Goal: Submit feedback/report problem

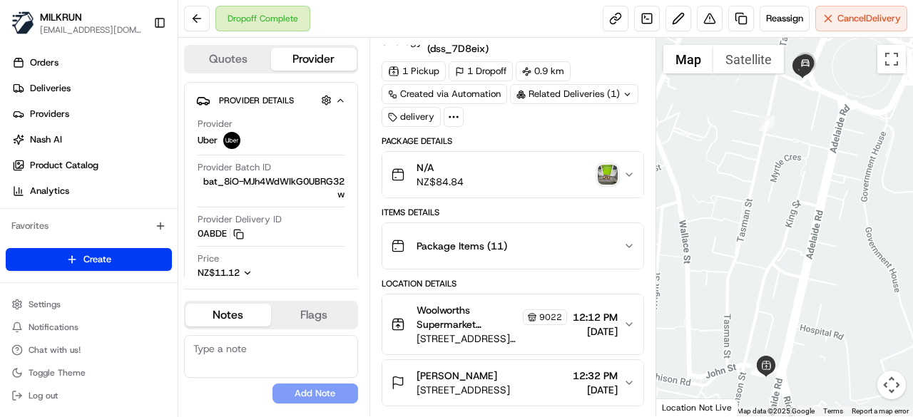
scroll to position [285, 0]
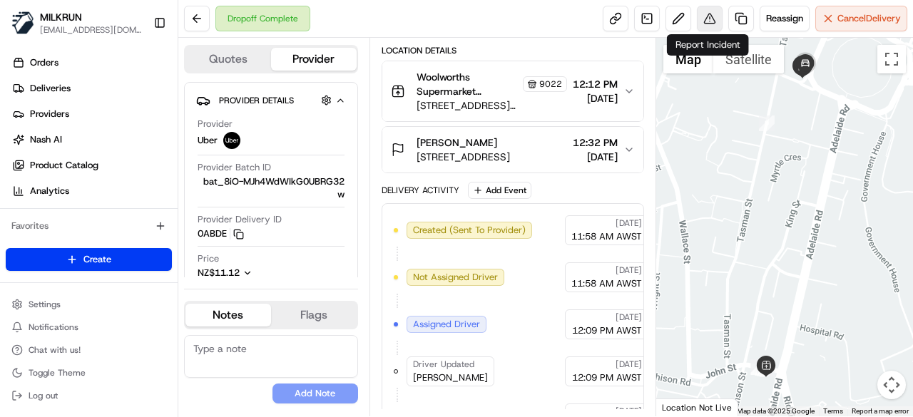
click at [713, 16] on button at bounding box center [710, 19] width 26 height 26
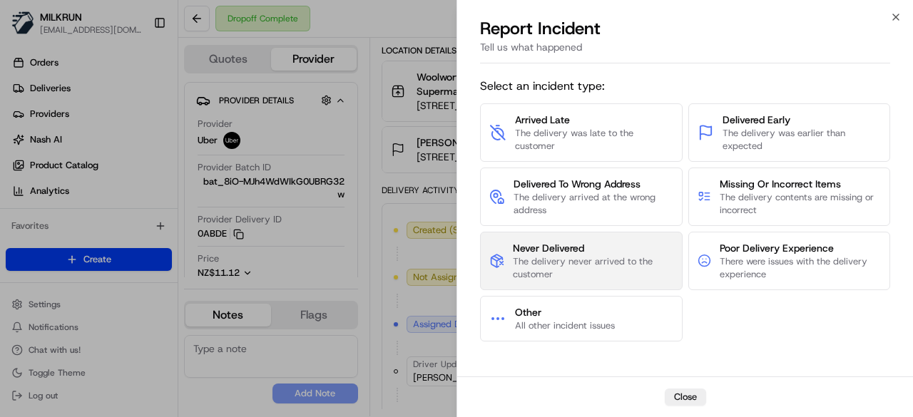
click at [621, 253] on span "Never Delivered" at bounding box center [593, 248] width 160 height 14
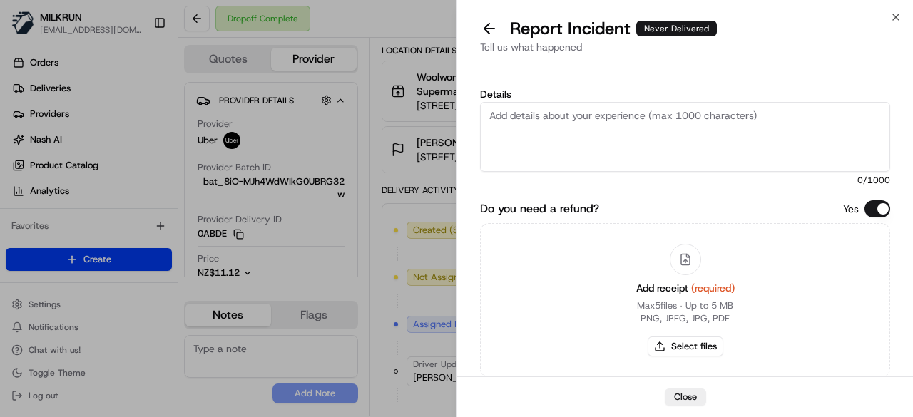
click at [619, 165] on textarea "Details" at bounding box center [685, 137] width 410 height 70
click at [820, 121] on textarea "A part of customer's order are missing and seems that the order" at bounding box center [685, 137] width 410 height 70
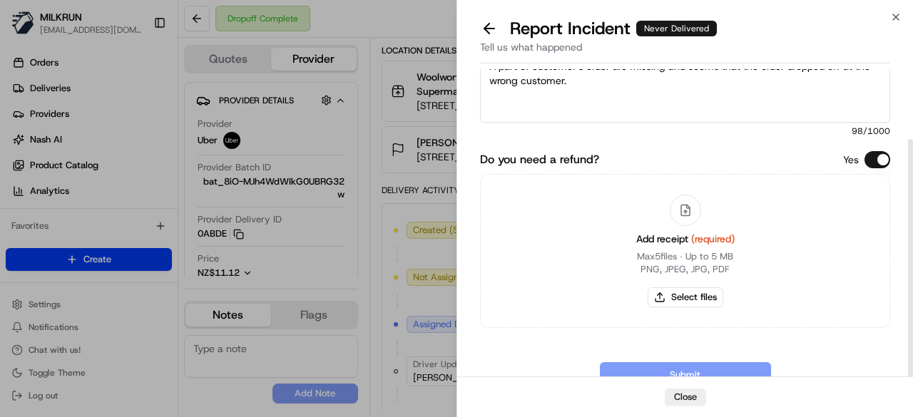
scroll to position [90, 0]
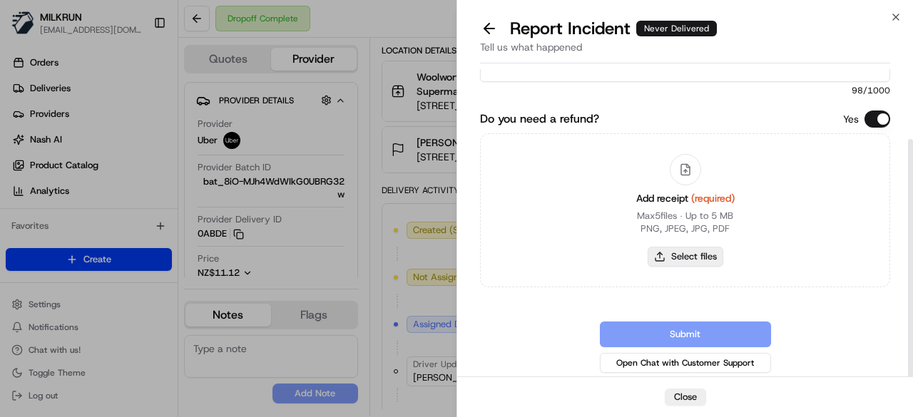
type textarea "A part of customer's order are missing and seems that the order dropped off at …"
click at [677, 252] on button "Select files" at bounding box center [686, 257] width 76 height 20
type input "C:\fakepath\Screenshot [DATE] 130214.png"
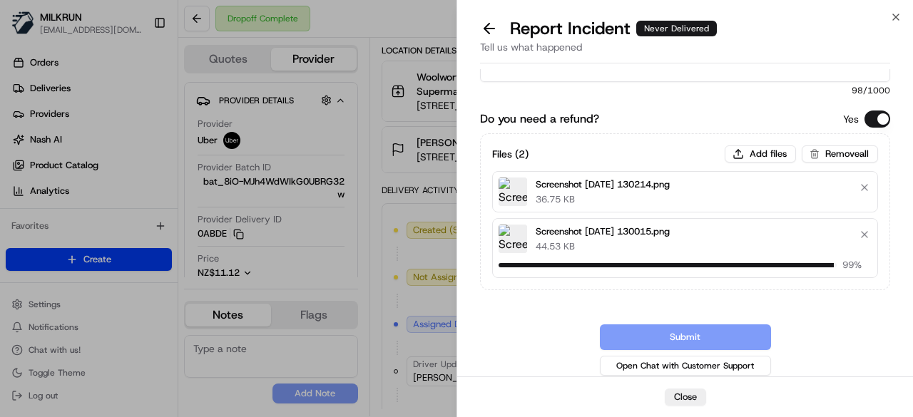
scroll to position [85, 0]
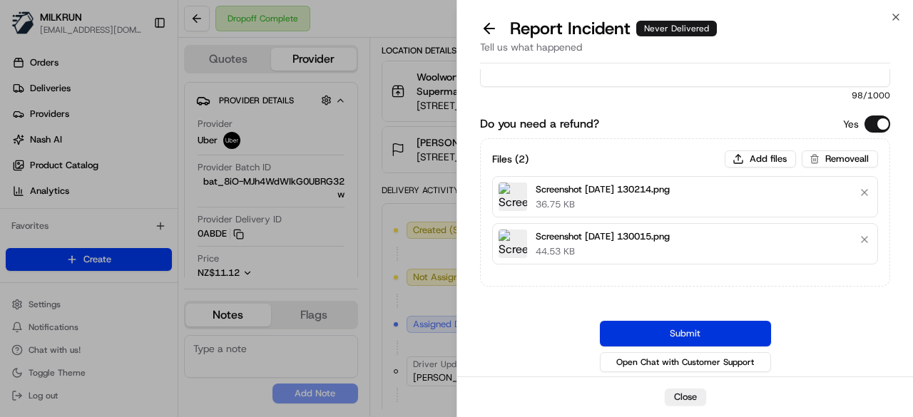
click at [685, 326] on button "Submit" at bounding box center [685, 334] width 171 height 26
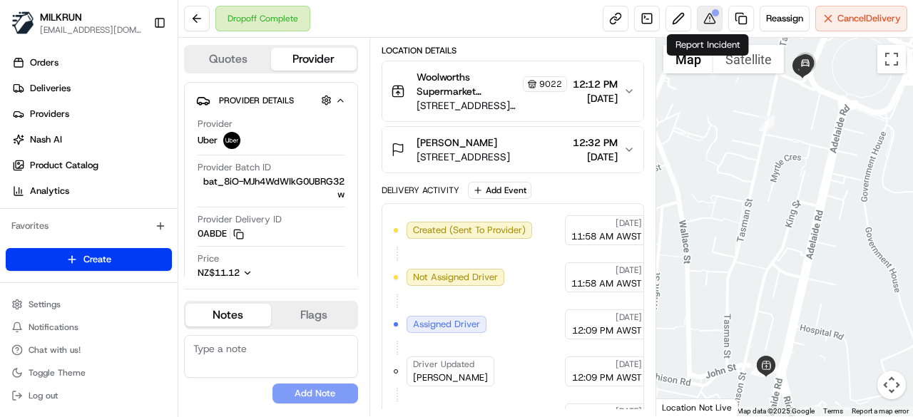
click at [706, 16] on button at bounding box center [710, 19] width 26 height 26
